Goal: Find specific page/section: Find specific page/section

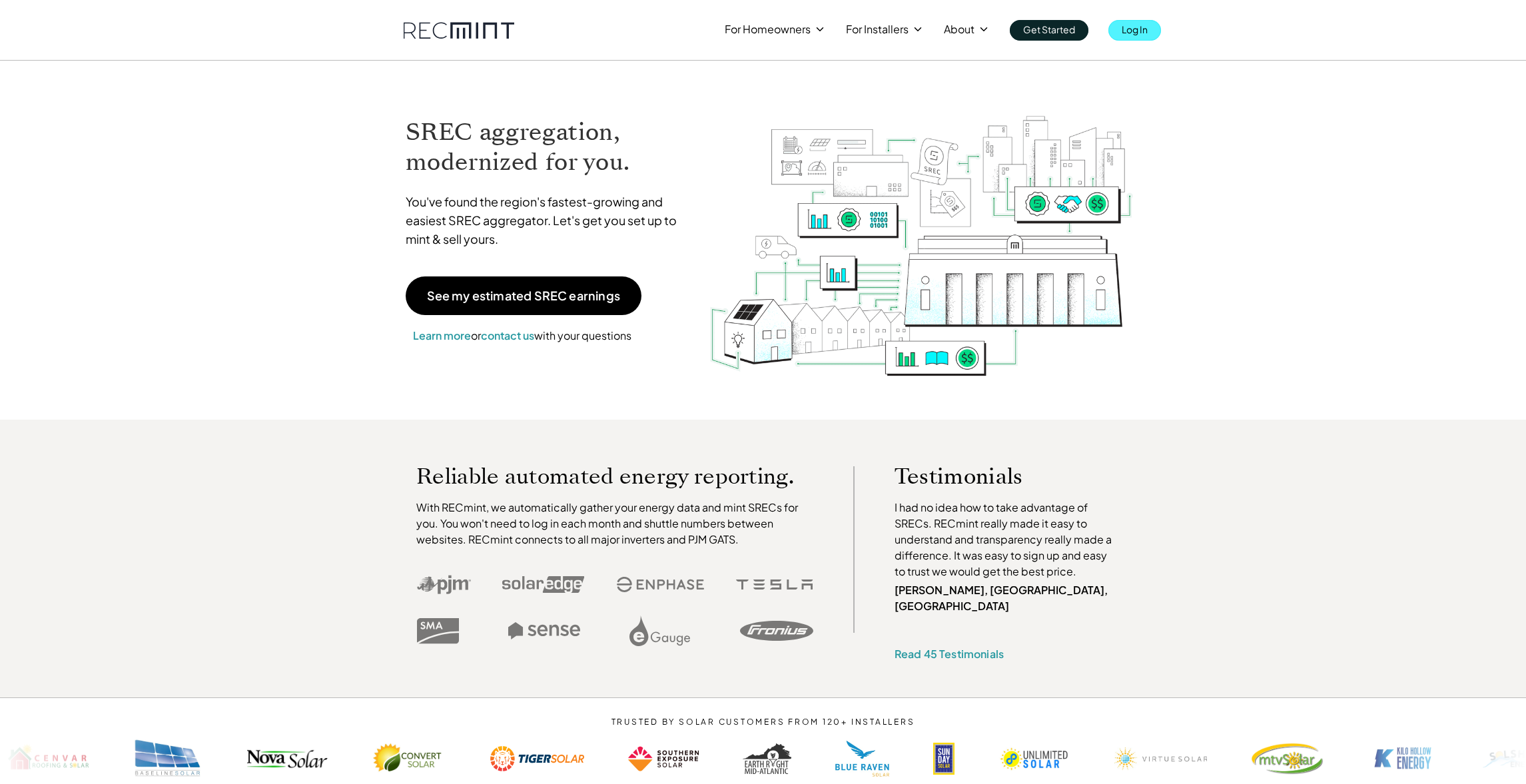
click at [1121, 22] on link "Log In" at bounding box center [1134, 30] width 53 height 21
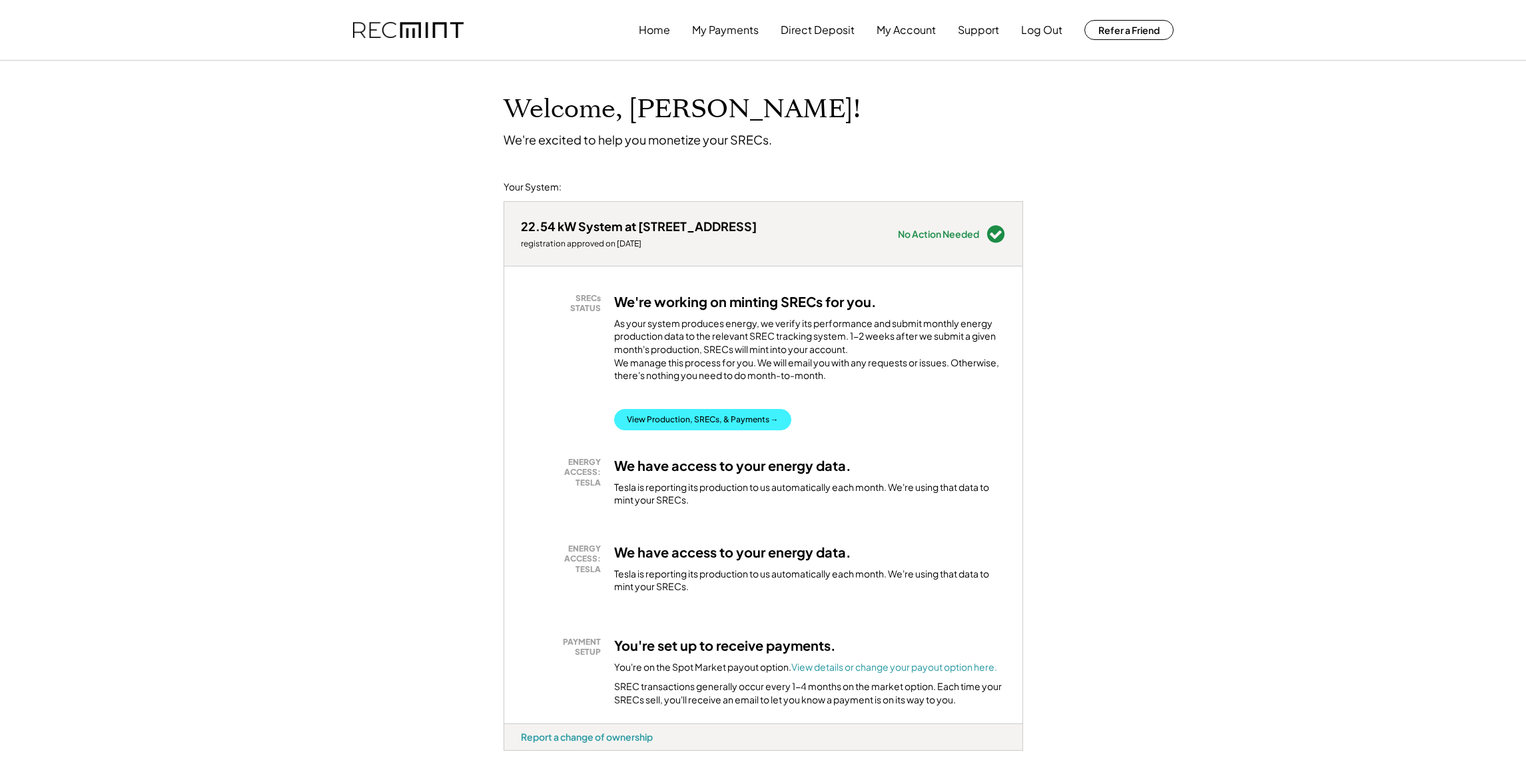
click at [716, 429] on button "View Production, SRECs, & Payments →" at bounding box center [702, 420] width 177 height 21
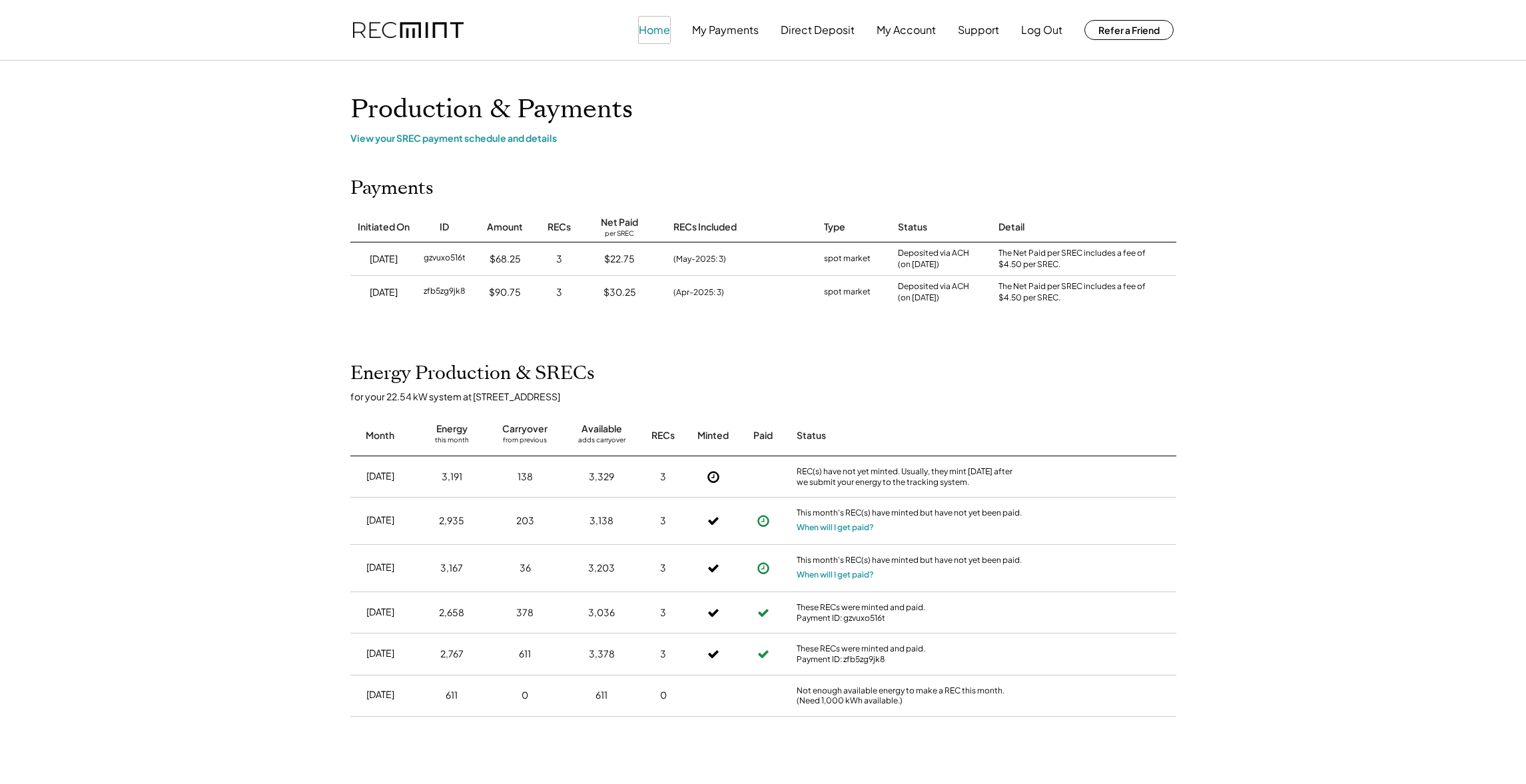
click at [646, 31] on button "Home" at bounding box center [655, 30] width 31 height 27
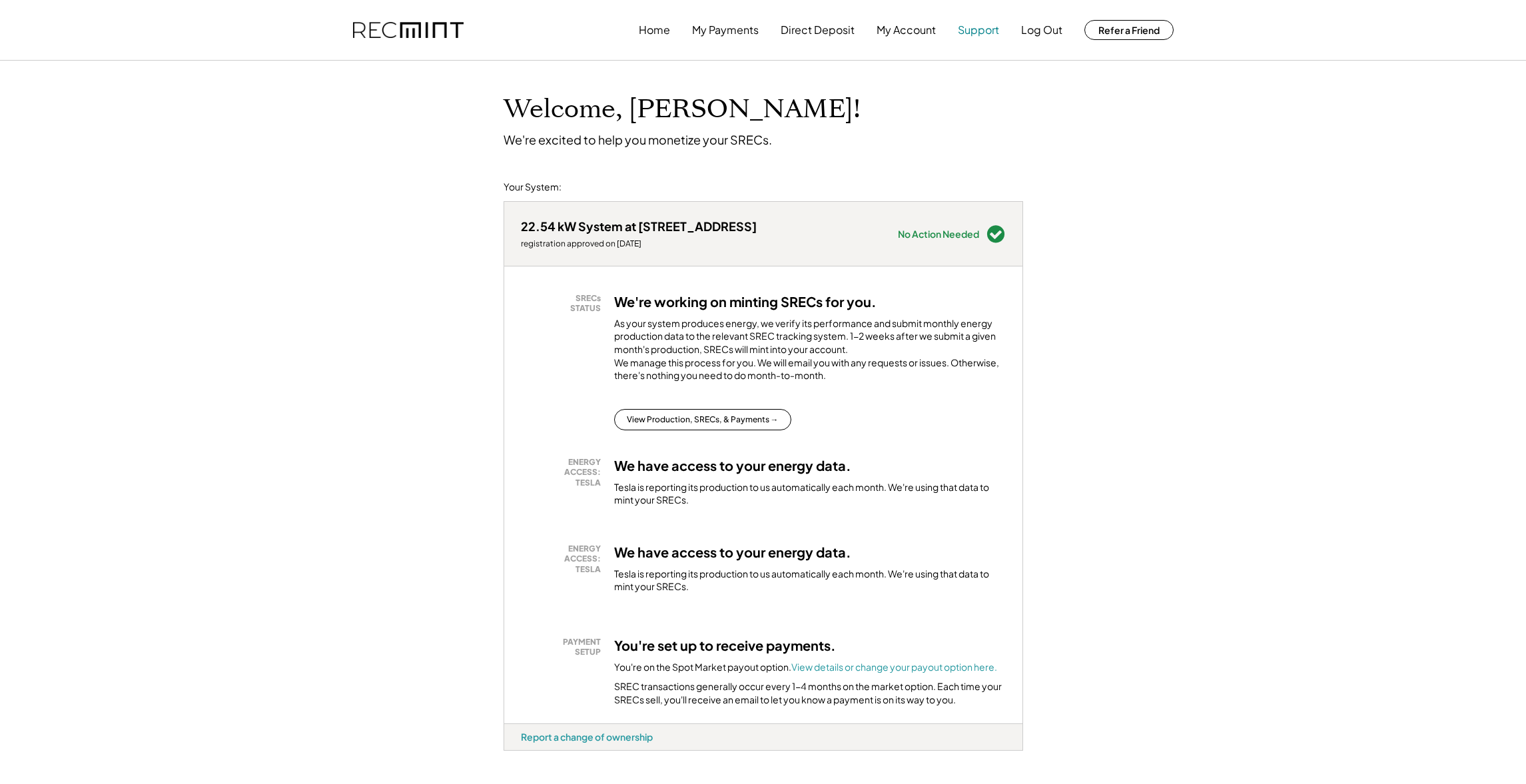
click at [996, 28] on button "Support" at bounding box center [979, 30] width 41 height 27
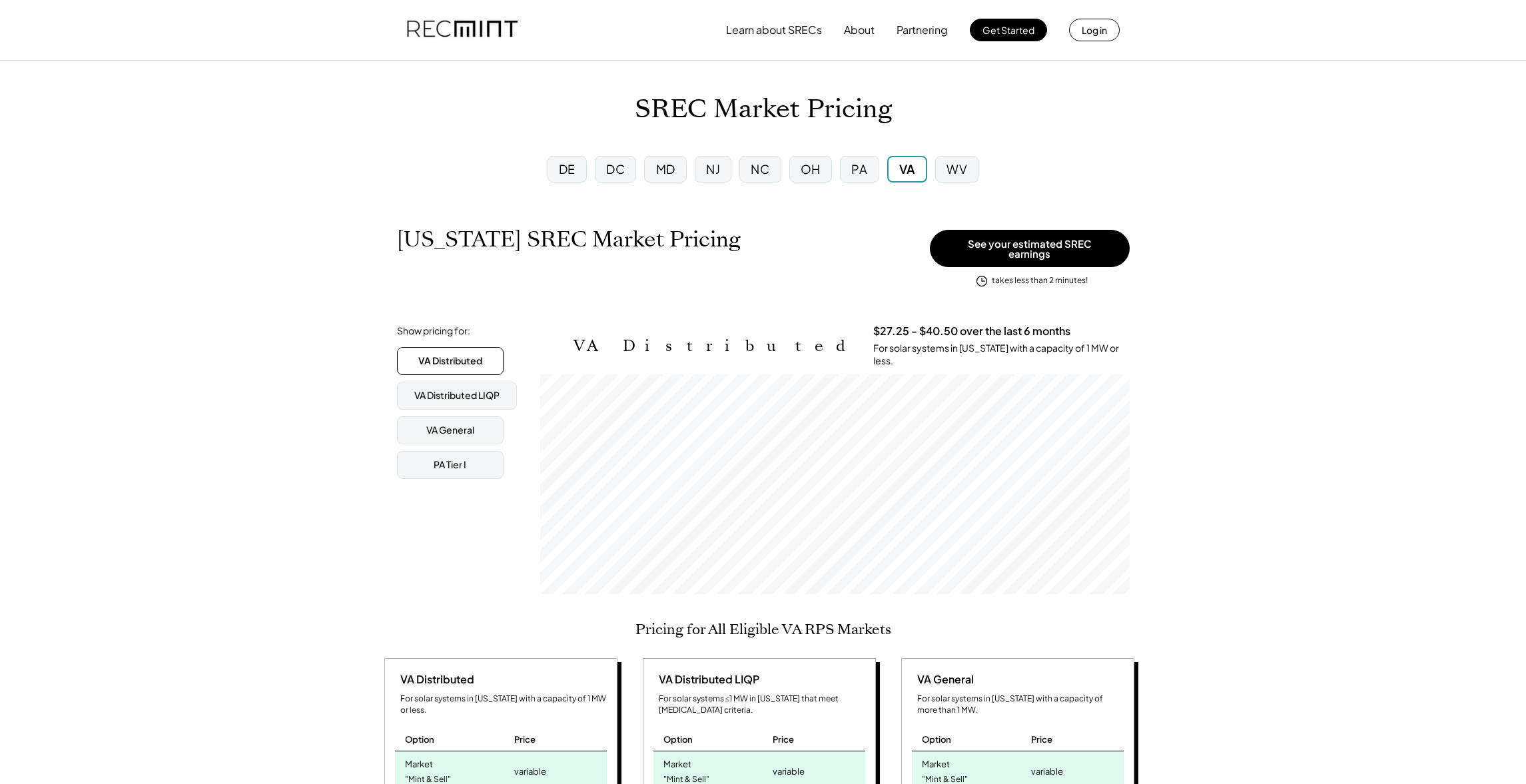
scroll to position [220, 589]
